Goal: Find specific page/section: Find specific page/section

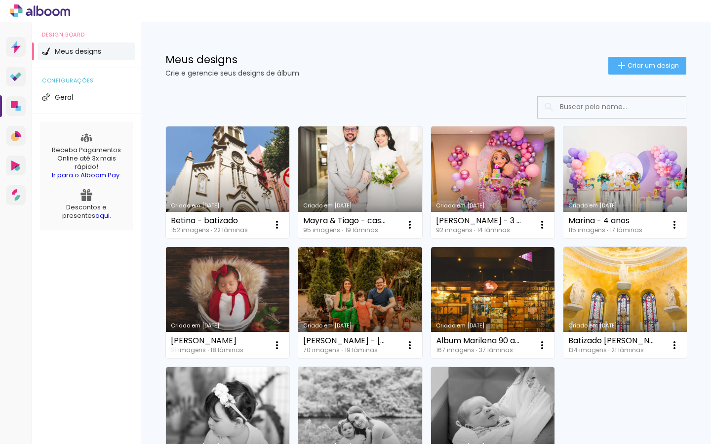
click at [20, 10] on icon at bounding box center [20, 11] width 4 height 4
click at [19, 11] on icon at bounding box center [20, 11] width 4 height 4
